Goal: Transaction & Acquisition: Purchase product/service

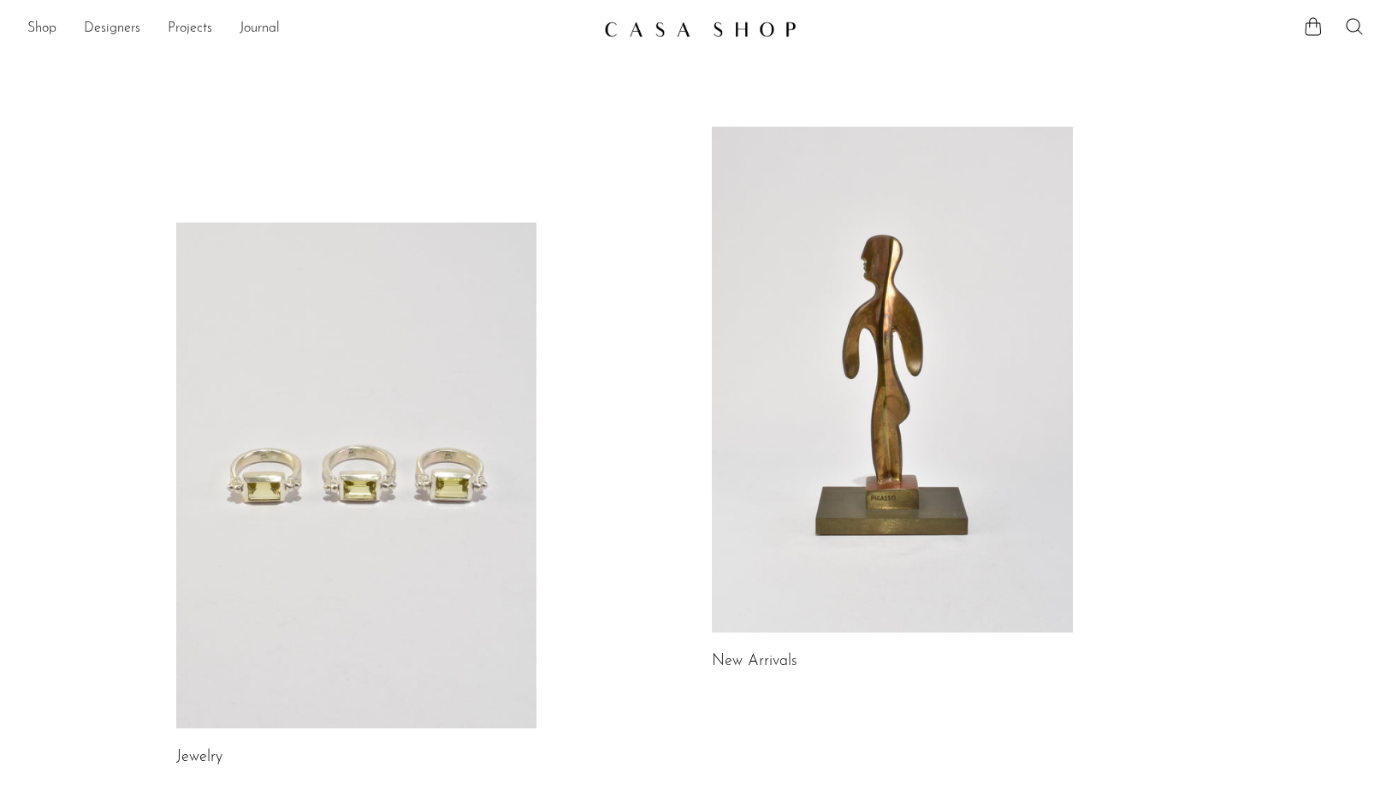
click at [662, 19] on link at bounding box center [696, 29] width 185 height 31
click at [31, 29] on link "Shop" at bounding box center [41, 29] width 29 height 22
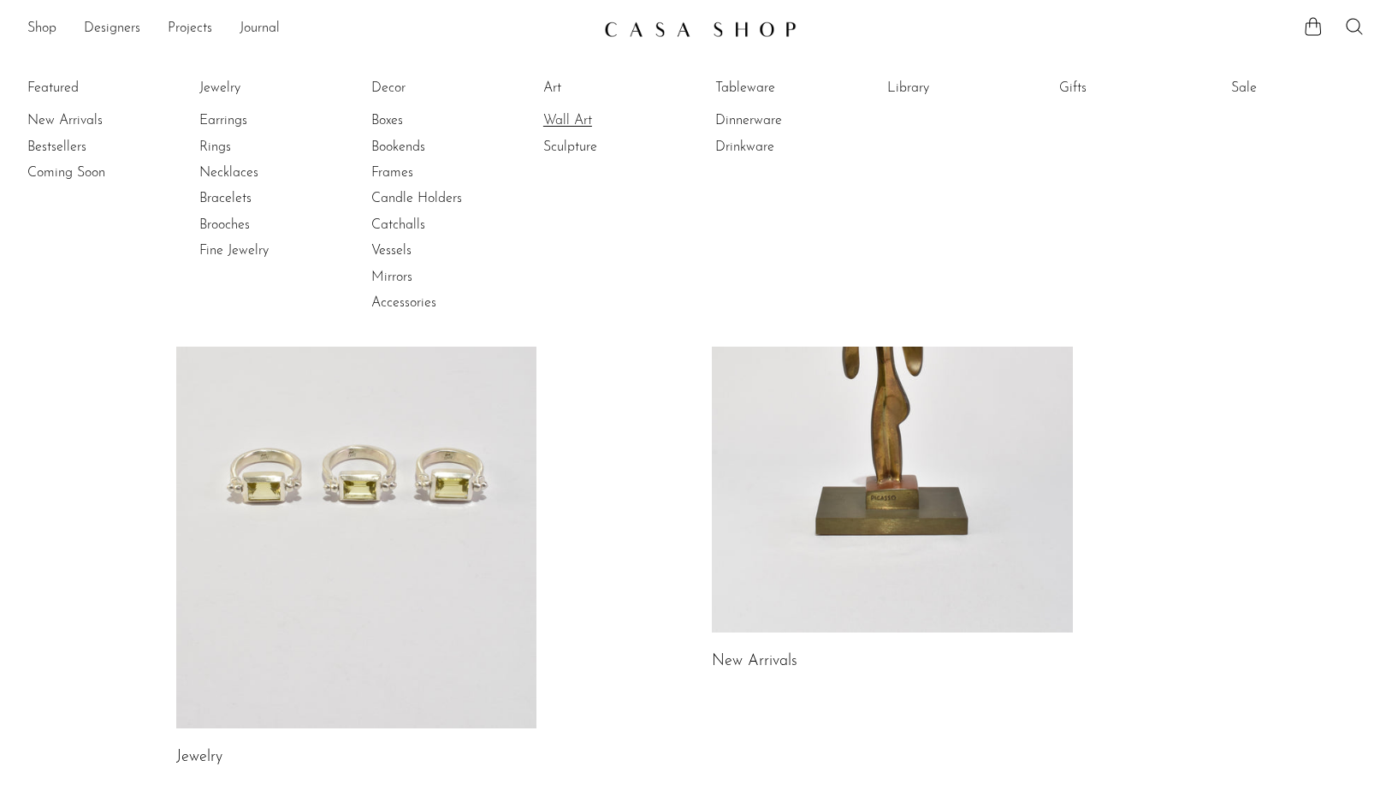
click at [556, 114] on link "Wall Art" at bounding box center [607, 120] width 128 height 19
